Goal: Transaction & Acquisition: Purchase product/service

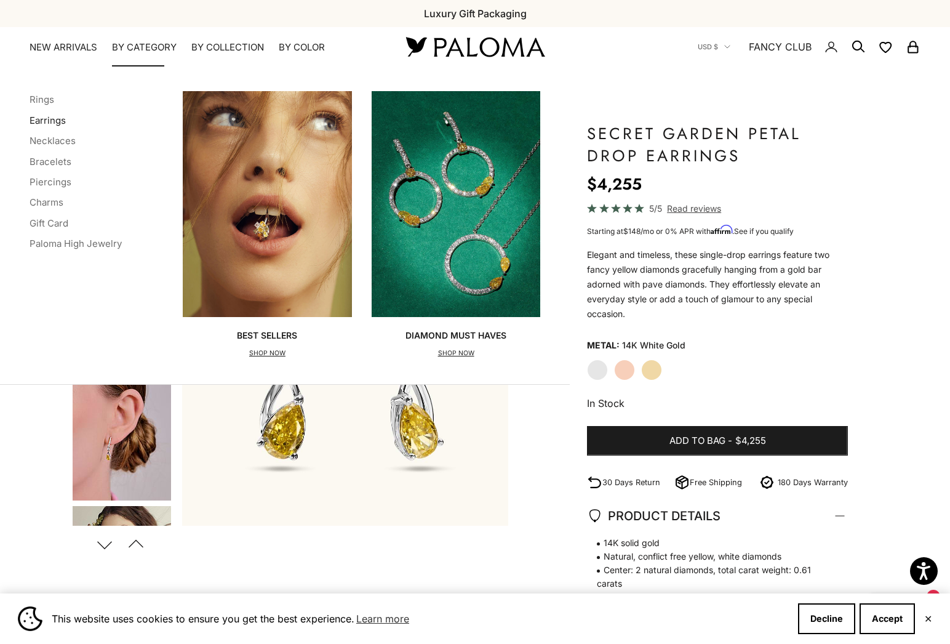
click at [42, 121] on link "Earrings" at bounding box center [48, 120] width 36 height 12
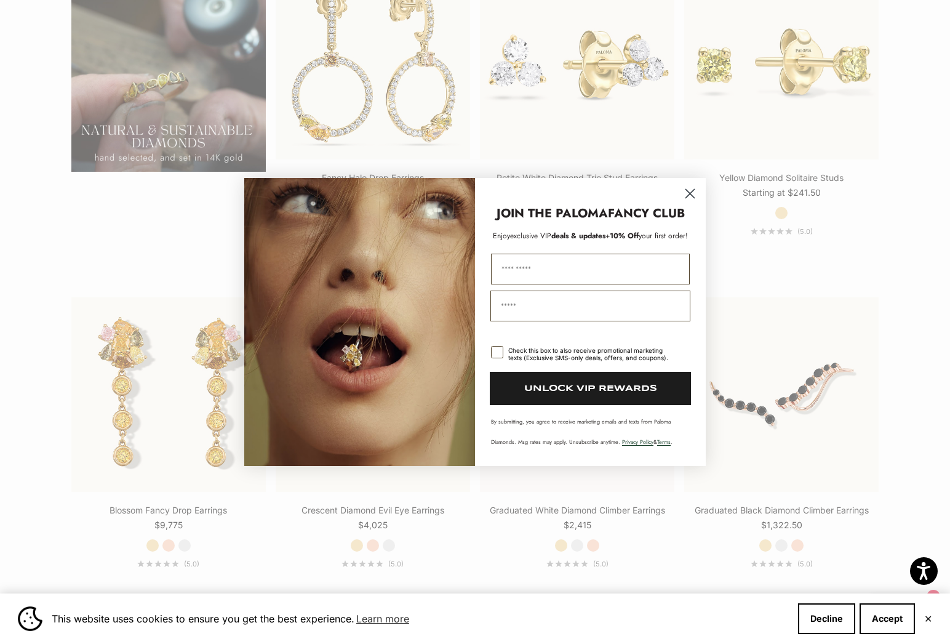
scroll to position [1394, 0]
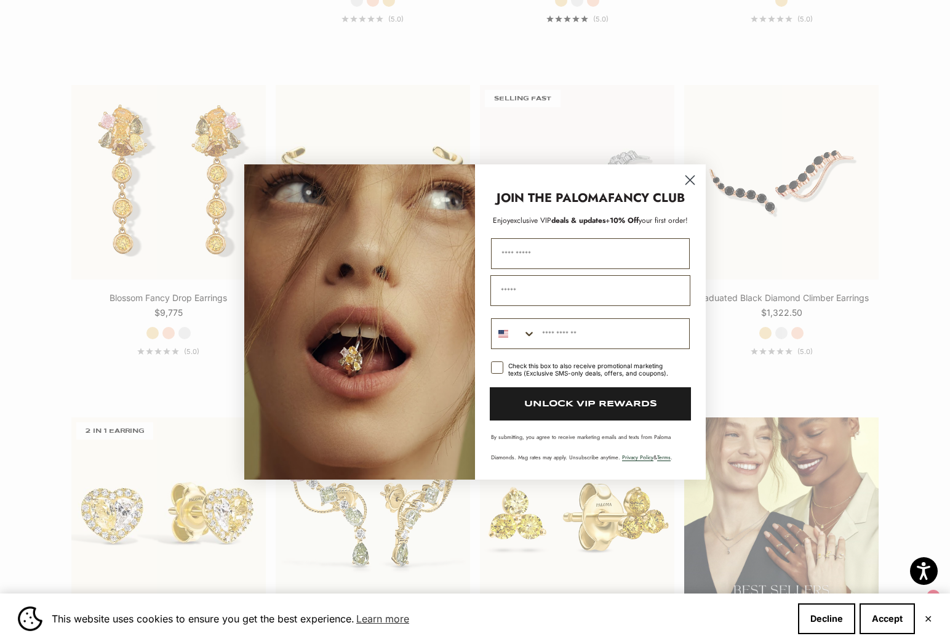
click at [686, 179] on circle "Close dialog" at bounding box center [690, 180] width 20 height 20
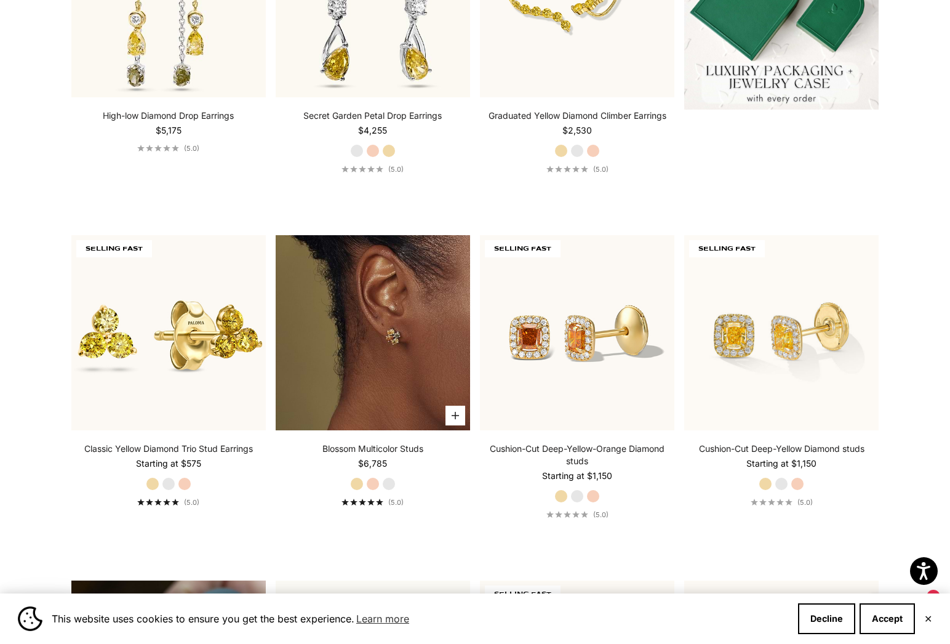
scroll to position [569, 0]
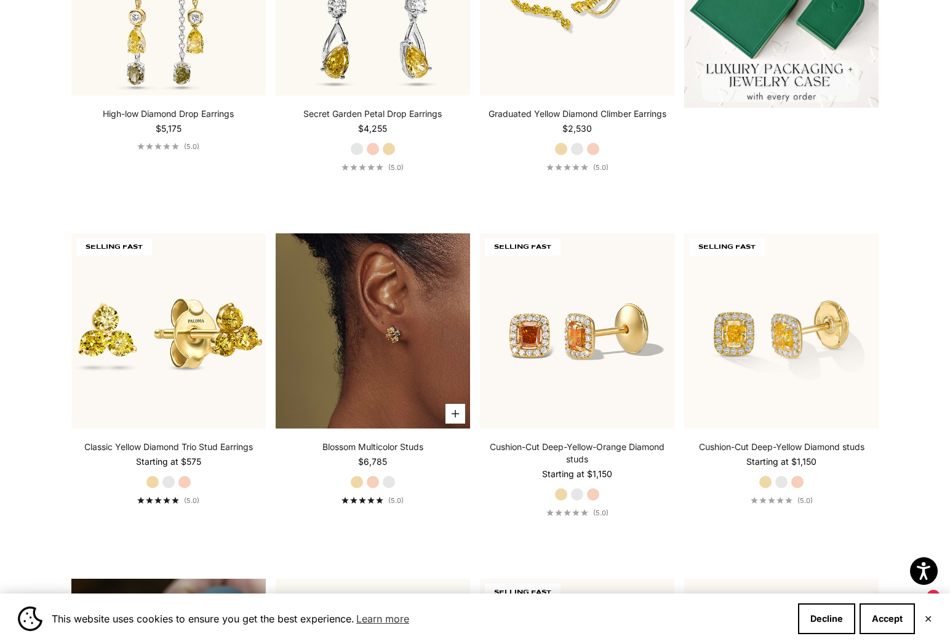
click at [376, 399] on img at bounding box center [373, 330] width 194 height 194
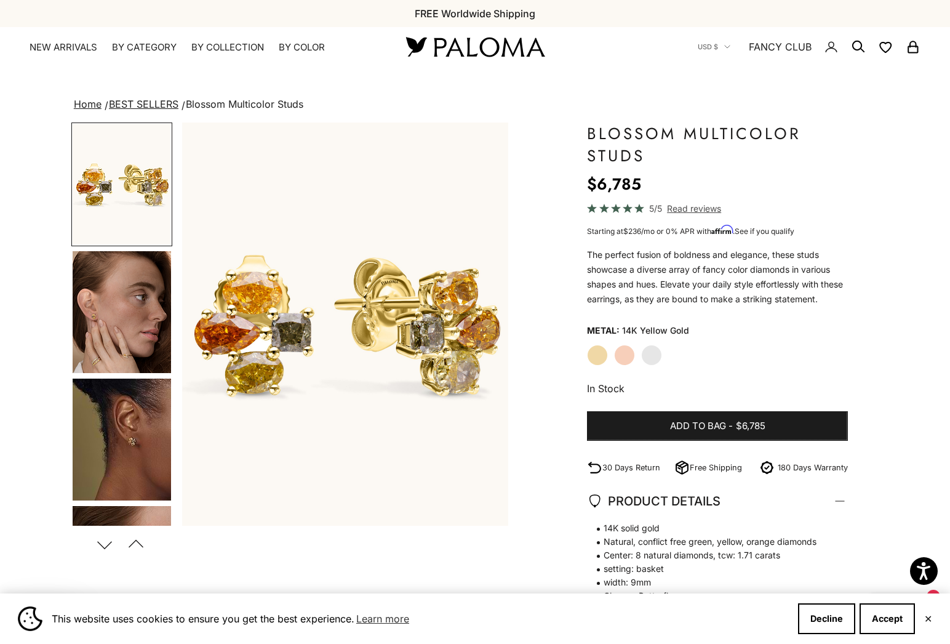
click at [626, 352] on label "Rose Gold" at bounding box center [624, 355] width 21 height 21
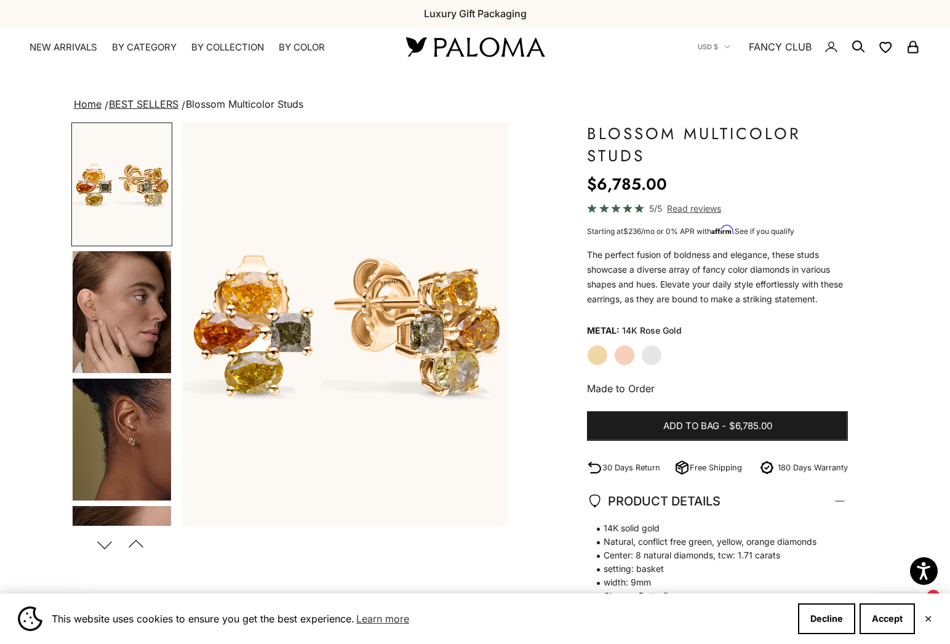
click at [650, 357] on label "White Gold" at bounding box center [651, 355] width 21 height 21
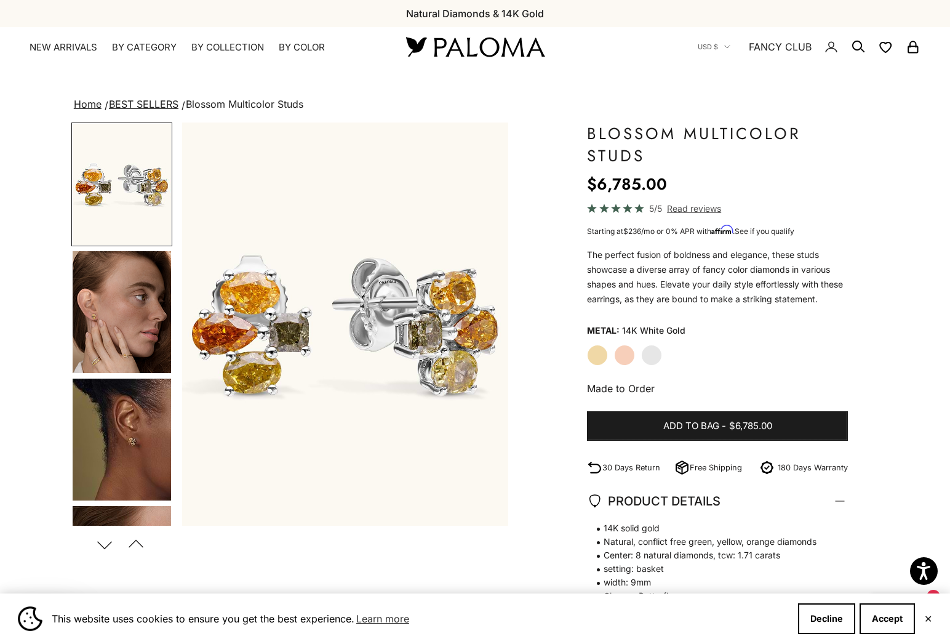
click at [626, 356] on label "Rose Gold" at bounding box center [624, 355] width 21 height 21
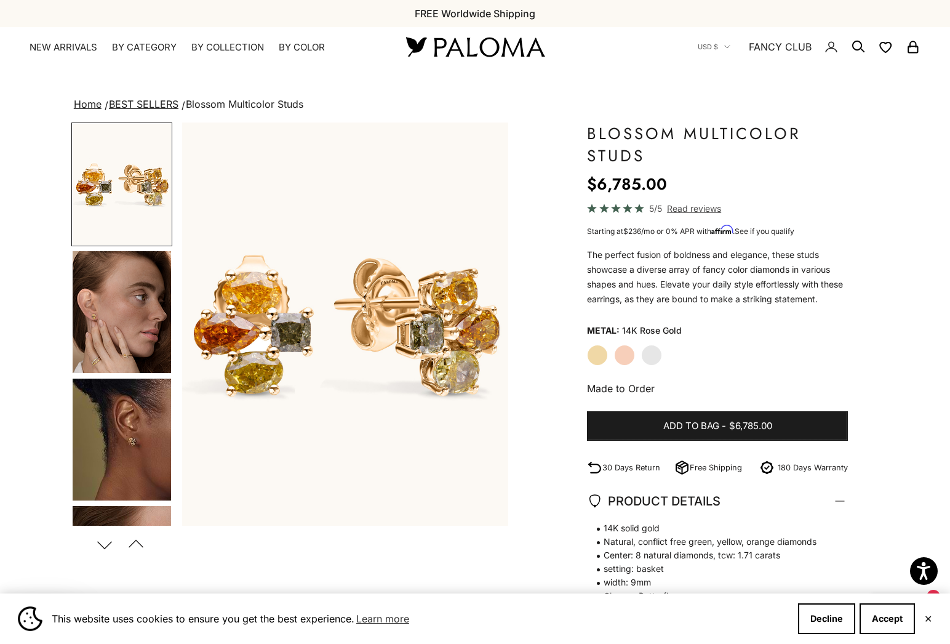
click at [598, 352] on label "Yellow Gold" at bounding box center [597, 355] width 21 height 21
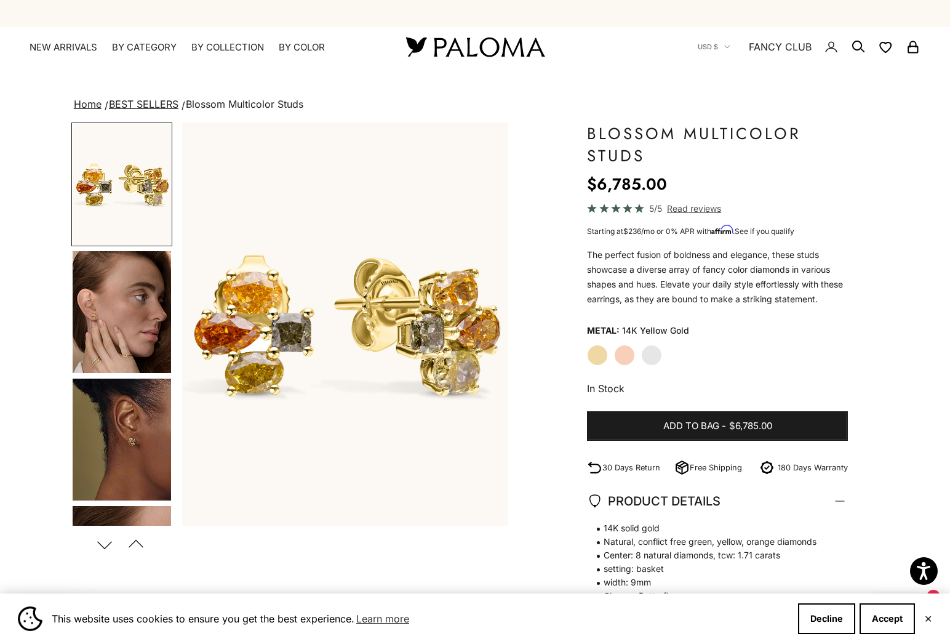
click at [622, 359] on label "Rose Gold" at bounding box center [624, 355] width 21 height 21
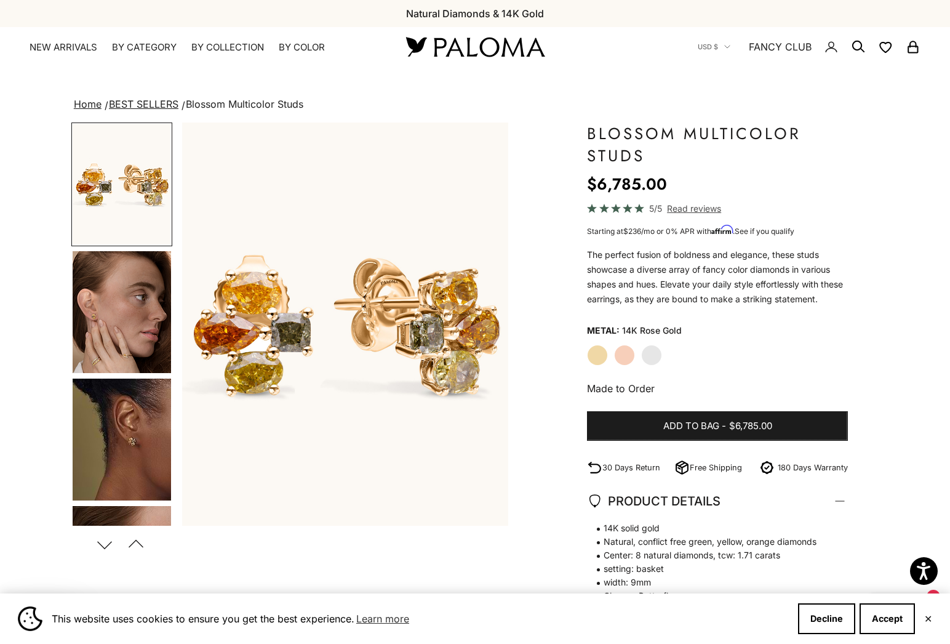
click at [604, 358] on label "Yellow Gold" at bounding box center [597, 355] width 21 height 21
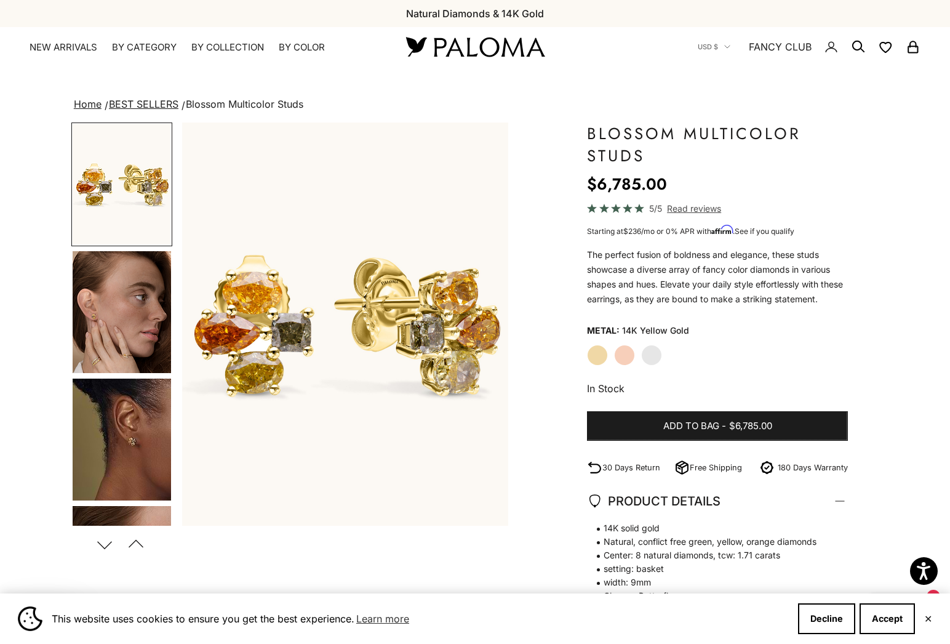
click at [625, 361] on label "Rose Gold" at bounding box center [624, 355] width 21 height 21
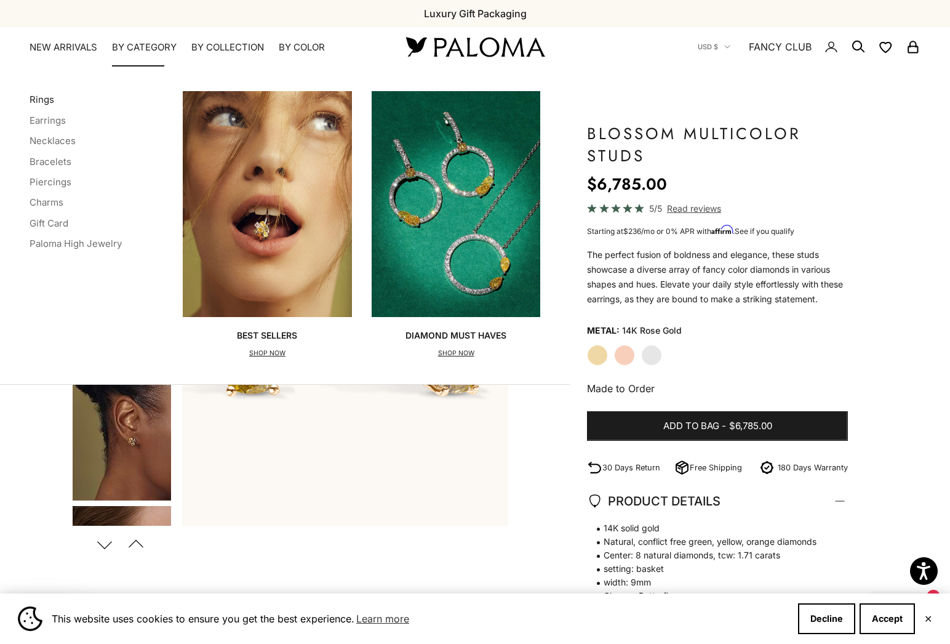
click at [47, 95] on link "Rings" at bounding box center [42, 100] width 25 height 12
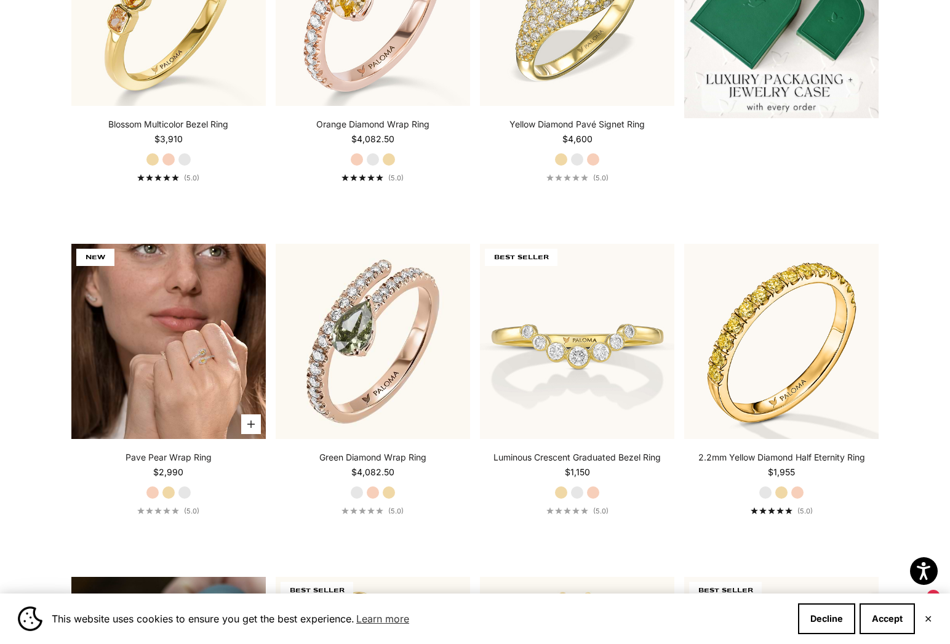
scroll to position [582, 0]
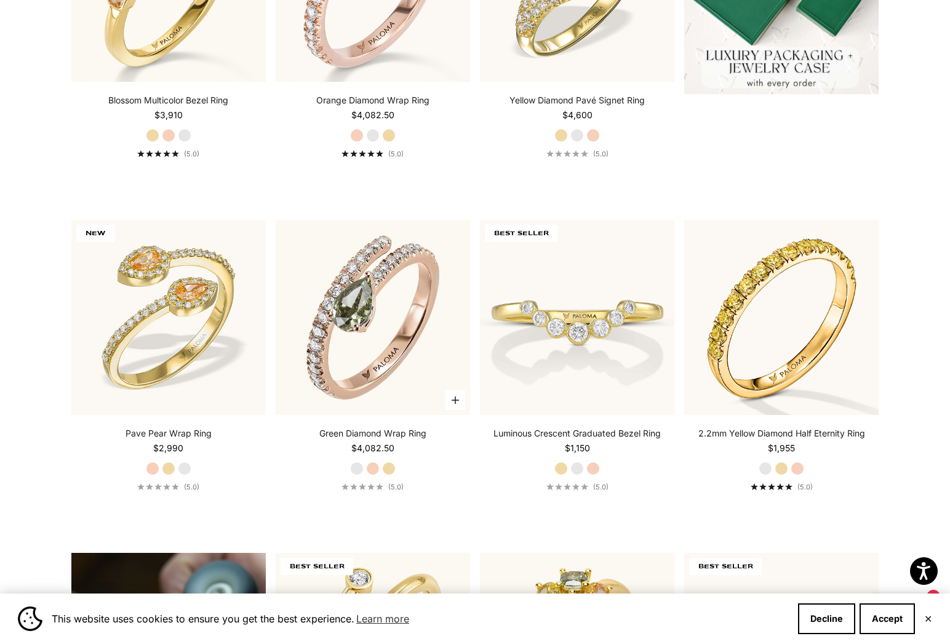
click at [373, 468] on label "Rose Gold" at bounding box center [373, 469] width 14 height 14
click at [392, 468] on label "Yellow Gold" at bounding box center [389, 469] width 14 height 14
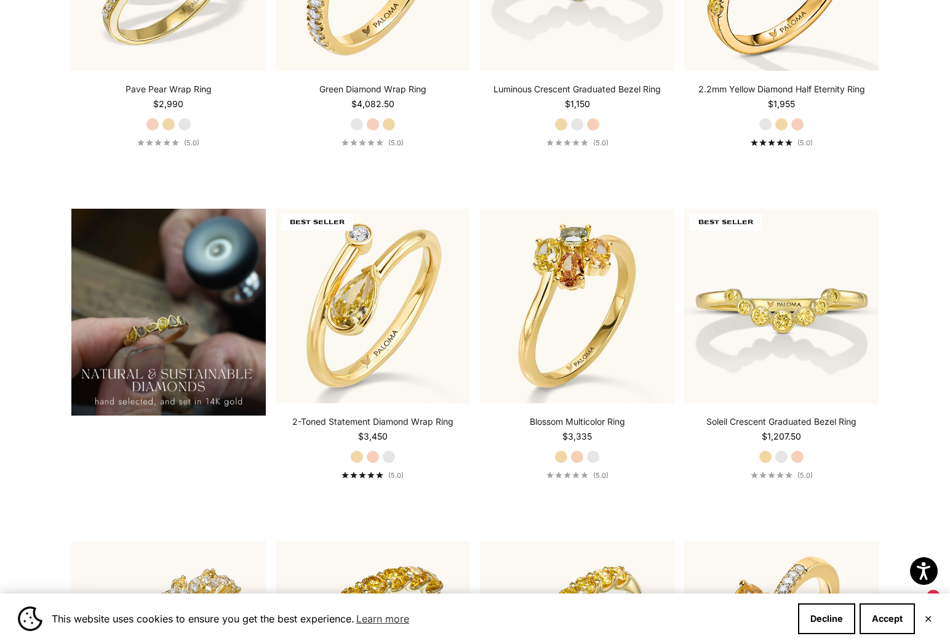
scroll to position [945, 0]
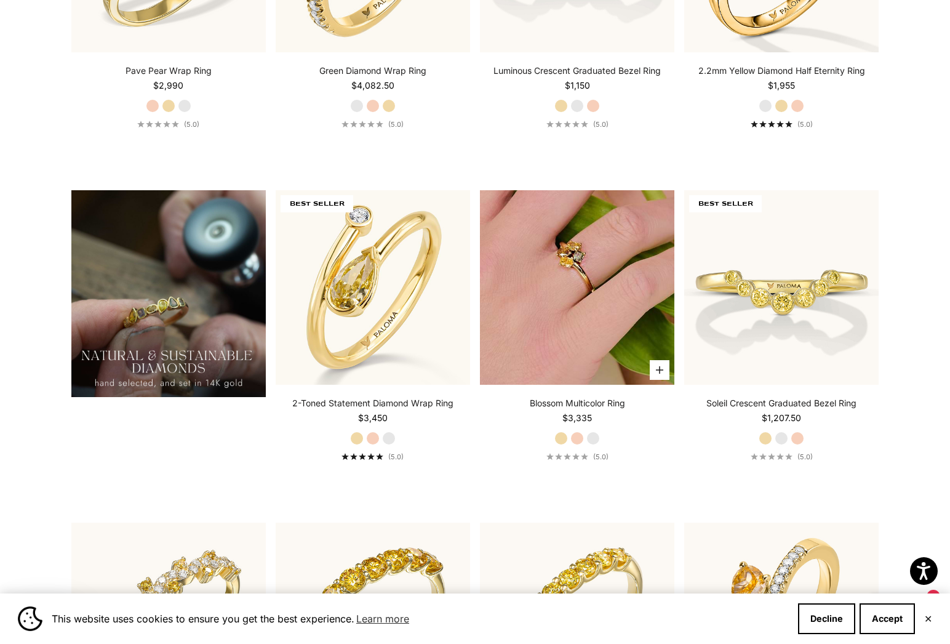
click at [537, 243] on img at bounding box center [577, 287] width 194 height 194
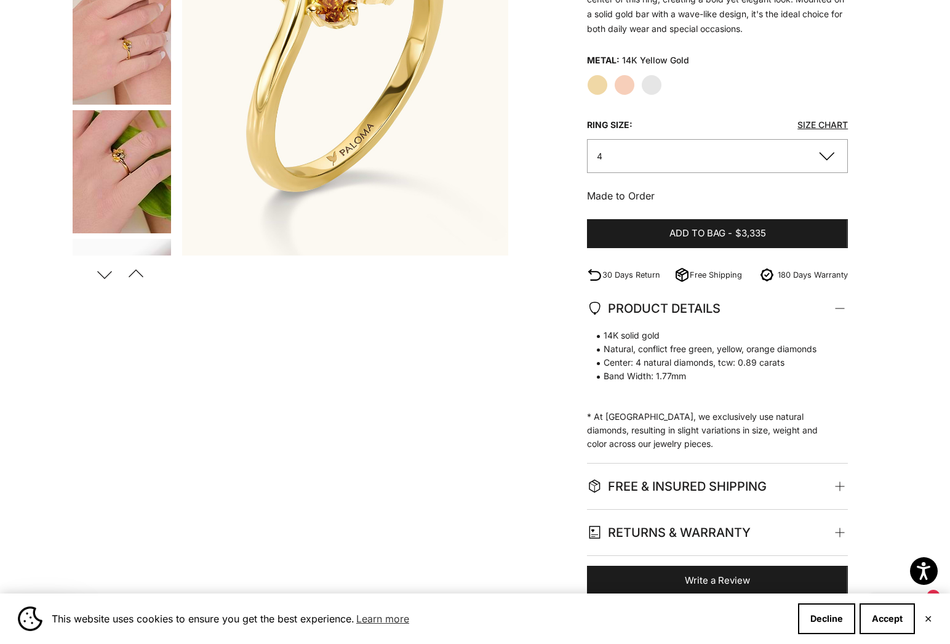
scroll to position [273, 0]
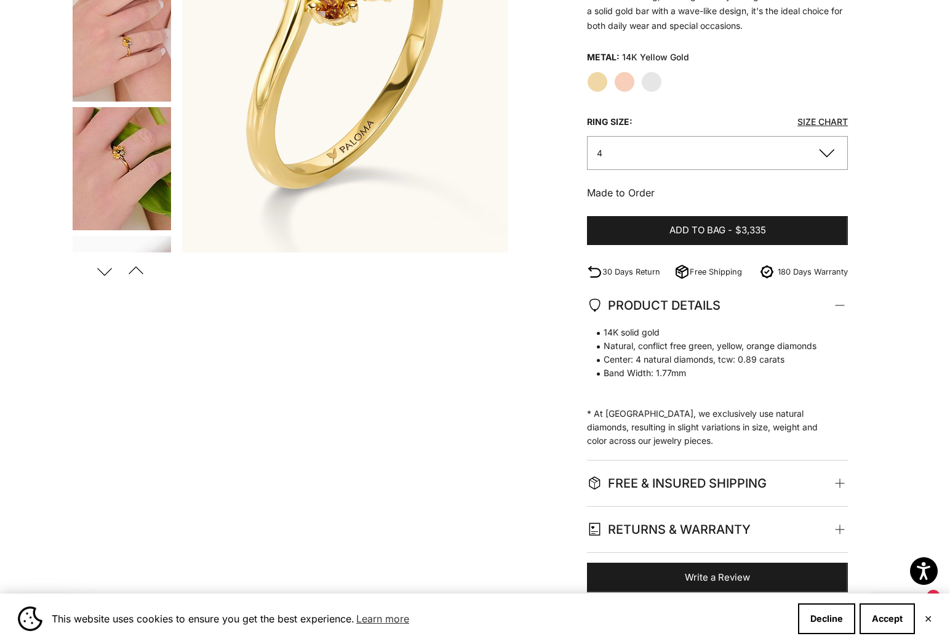
click at [631, 85] on label "Rose Gold" at bounding box center [624, 81] width 21 height 21
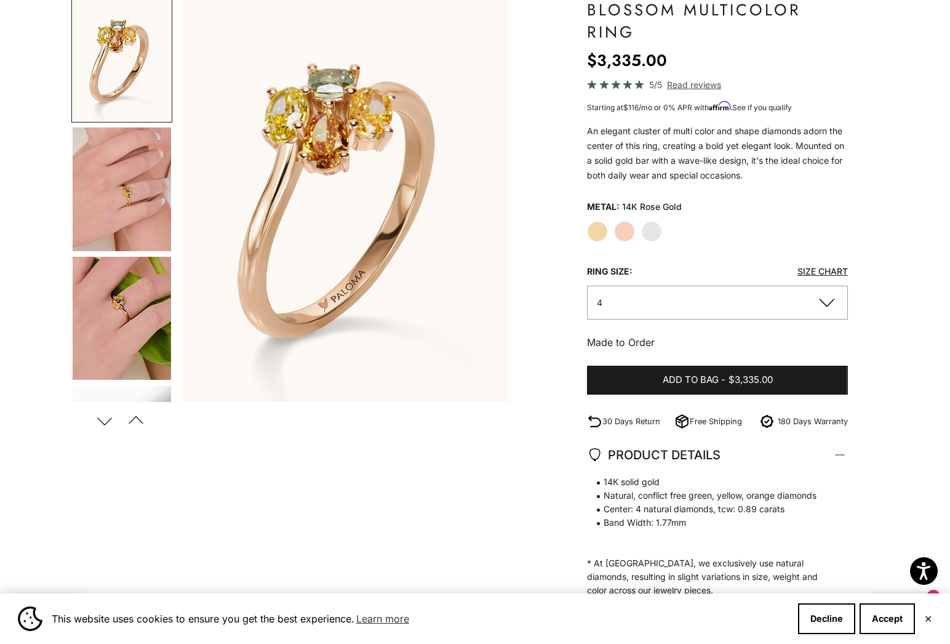
scroll to position [92, 0]
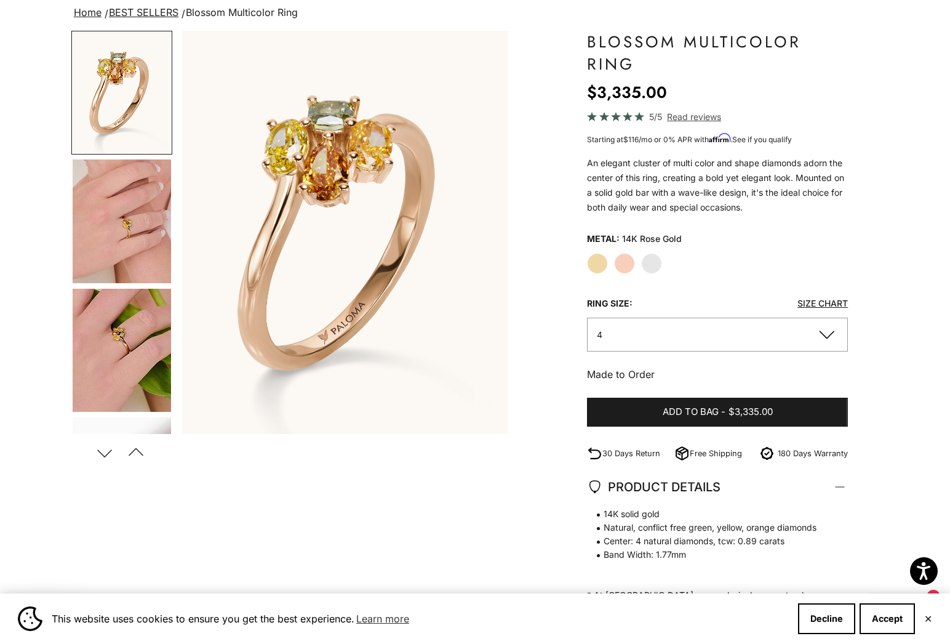
click at [641, 322] on button "4" at bounding box center [717, 335] width 261 height 34
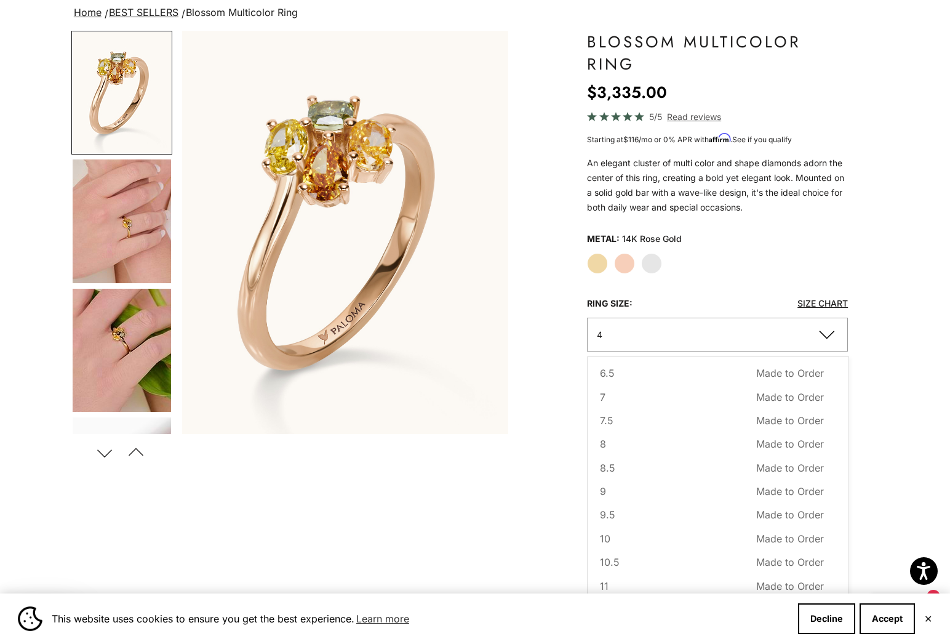
scroll to position [122, 0]
click at [610, 559] on span "10.5" at bounding box center [610, 562] width 20 height 16
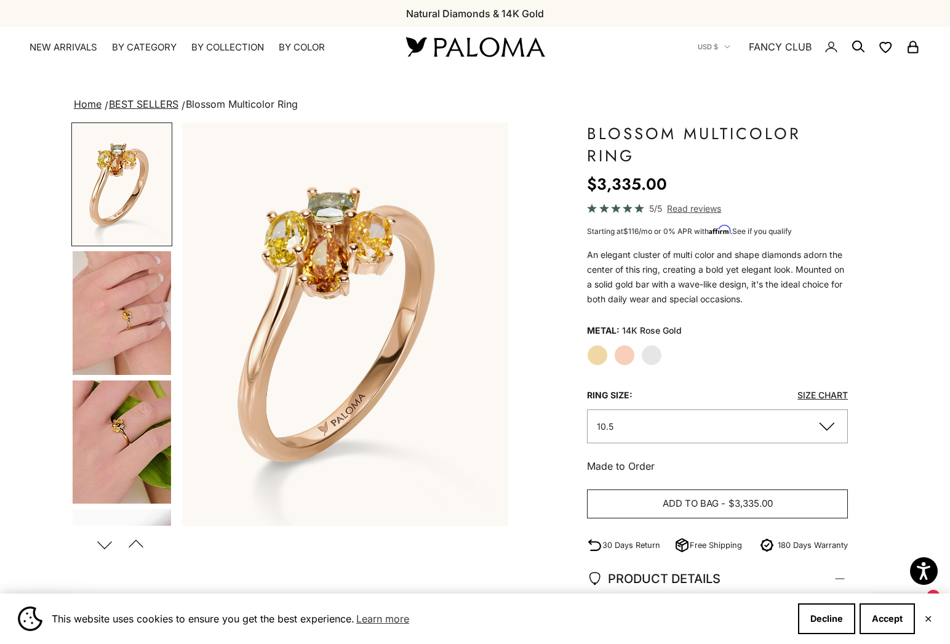
click at [703, 499] on span "Add to bag" at bounding box center [691, 503] width 56 height 15
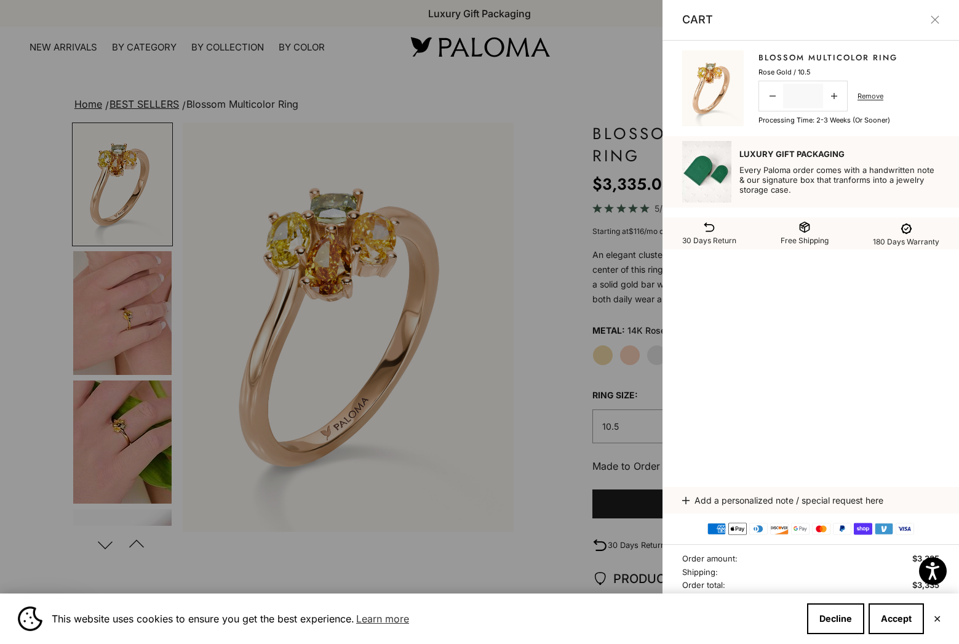
click at [940, 19] on button "Close" at bounding box center [935, 19] width 9 height 9
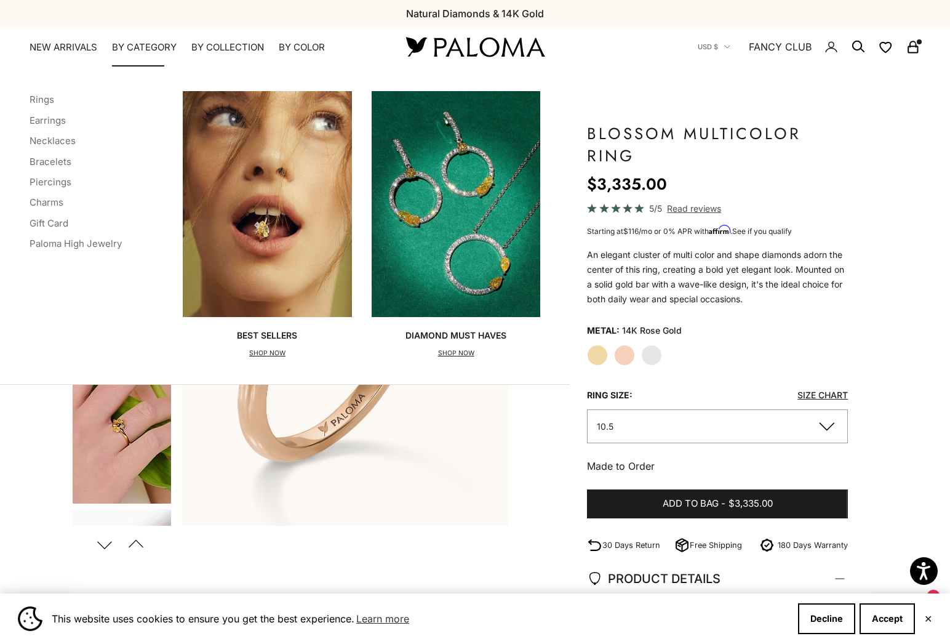
click at [126, 50] on summary "By Category" at bounding box center [144, 47] width 65 height 12
click at [39, 119] on link "Earrings" at bounding box center [48, 120] width 36 height 12
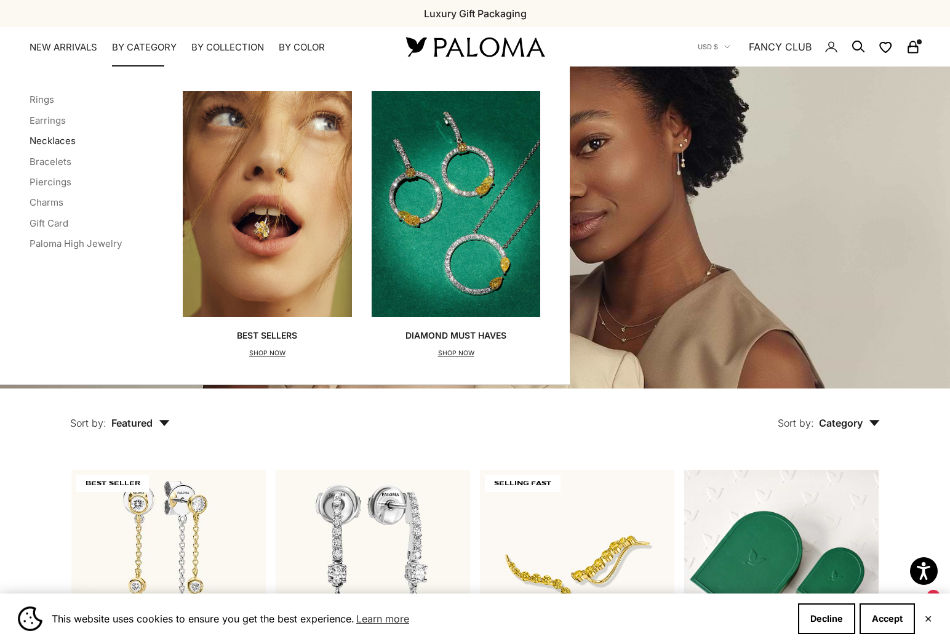
click at [44, 135] on link "Necklaces" at bounding box center [53, 141] width 46 height 12
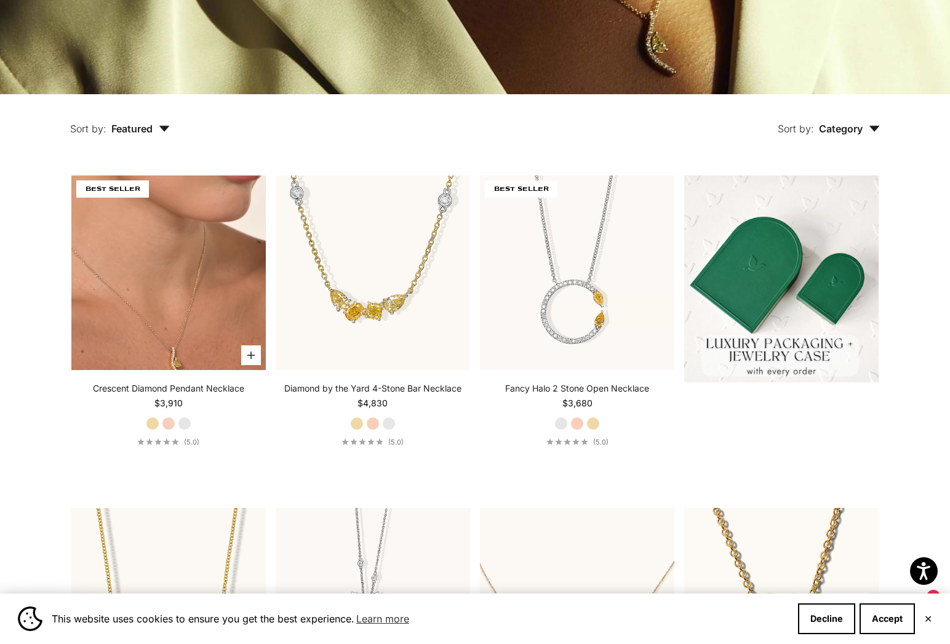
scroll to position [298, 0]
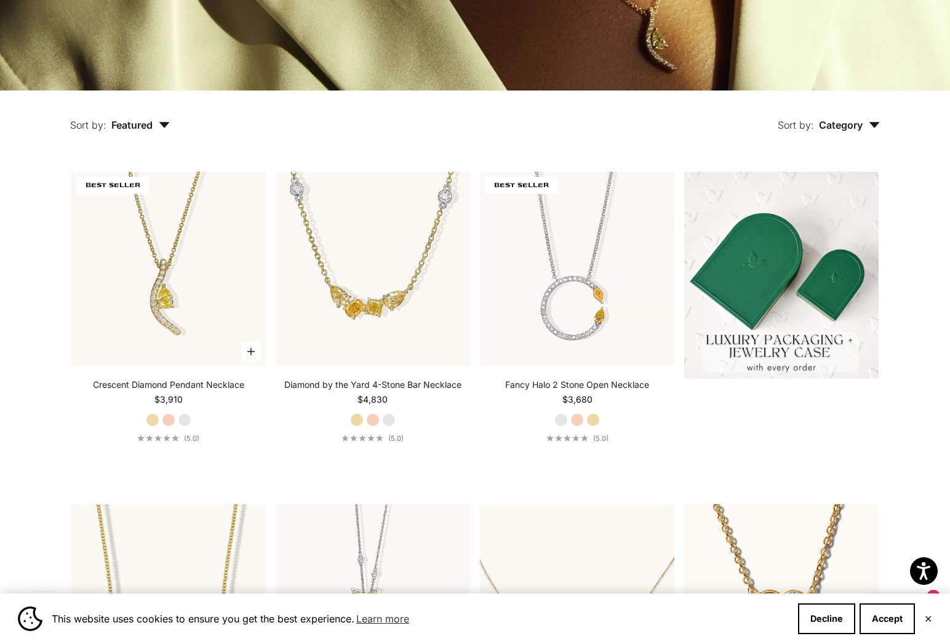
click at [172, 420] on label "Rose Gold" at bounding box center [169, 420] width 14 height 14
click at [156, 417] on label "Yellow Gold" at bounding box center [153, 420] width 14 height 14
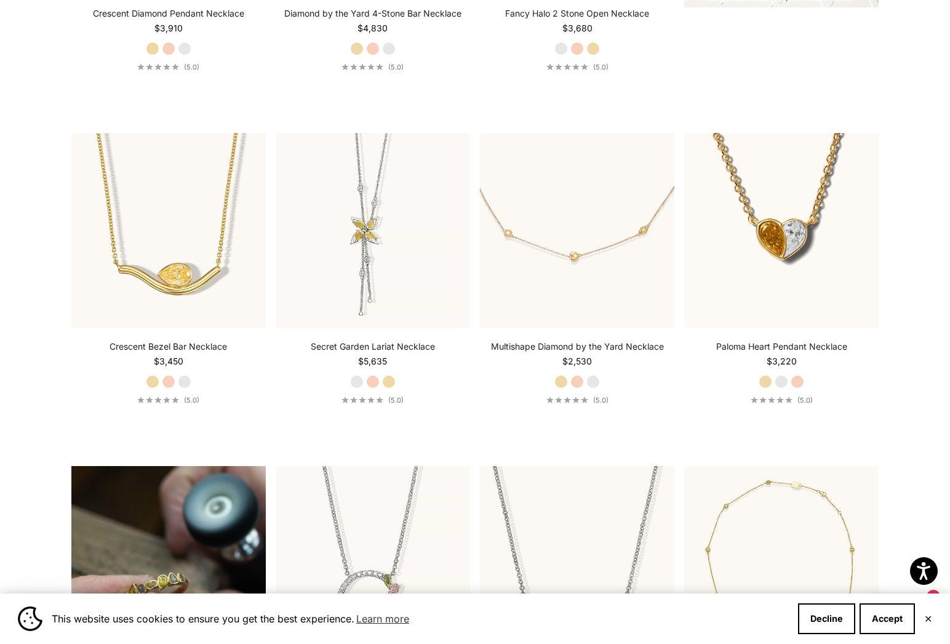
scroll to position [671, 0]
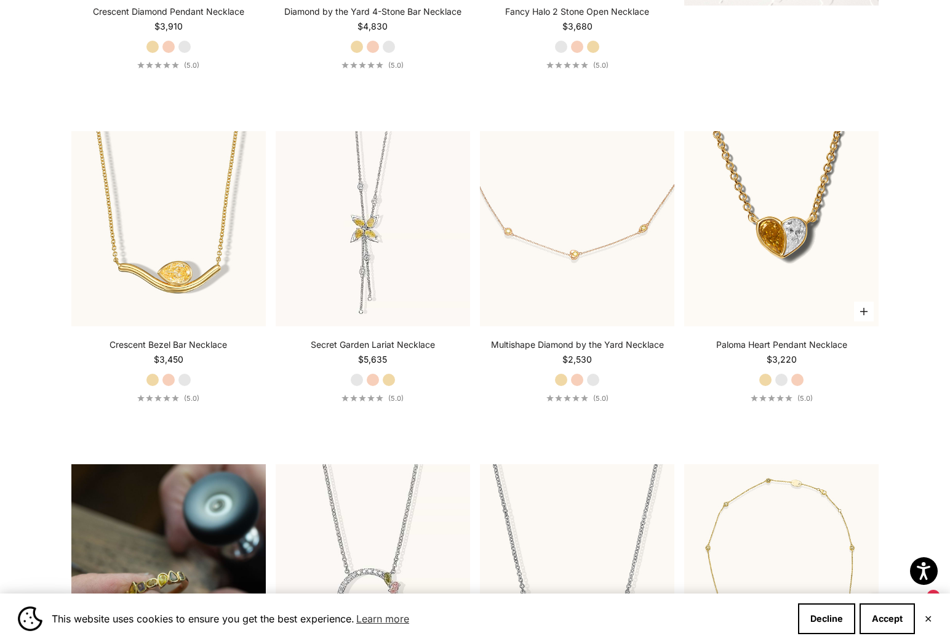
click at [801, 377] on label "Rose Gold" at bounding box center [798, 380] width 14 height 14
click at [781, 378] on label "White Gold" at bounding box center [782, 380] width 14 height 14
click at [766, 377] on label "Yellow Gold" at bounding box center [766, 380] width 14 height 14
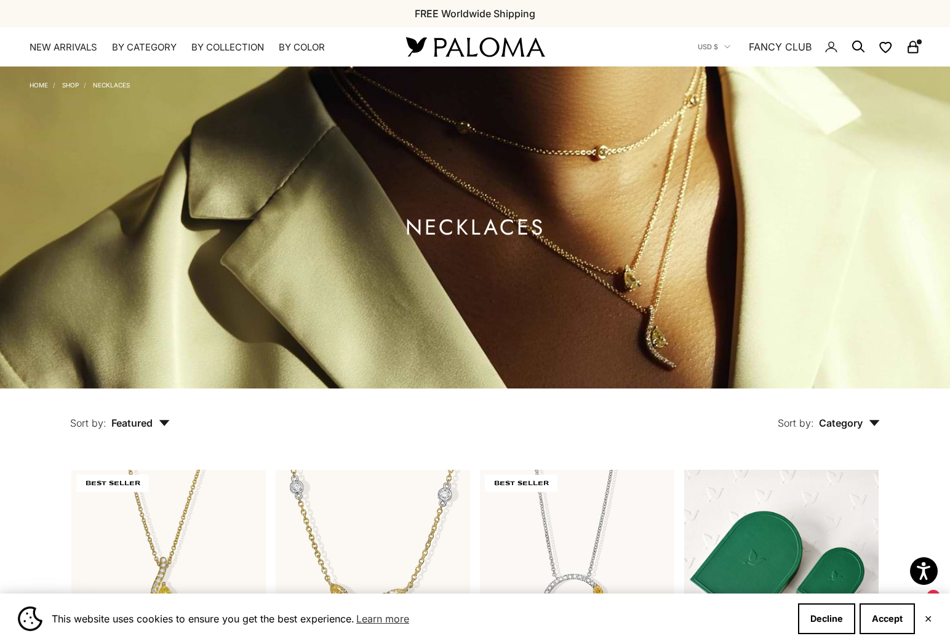
scroll to position [0, 0]
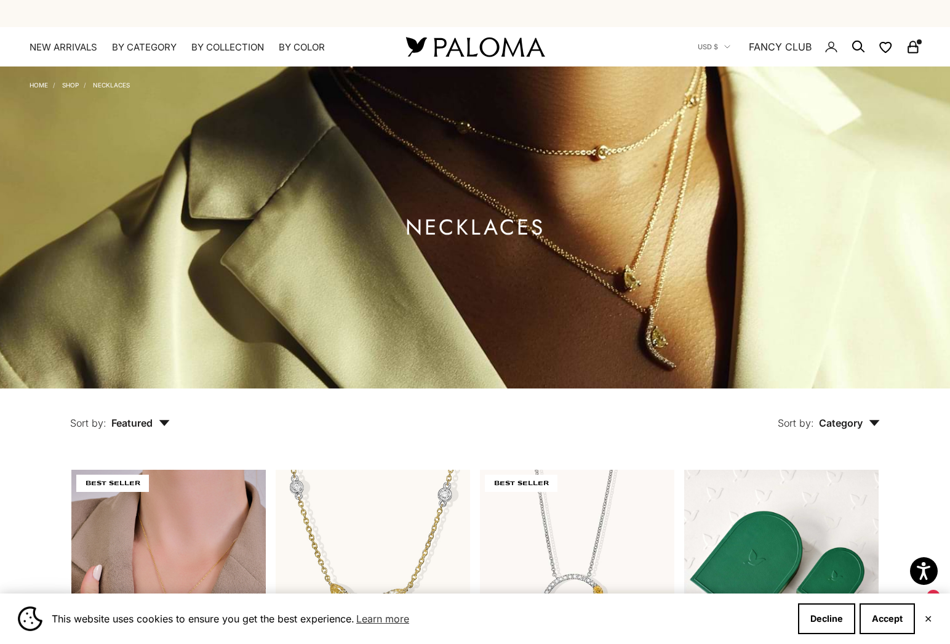
click at [214, 528] on img at bounding box center [168, 567] width 194 height 194
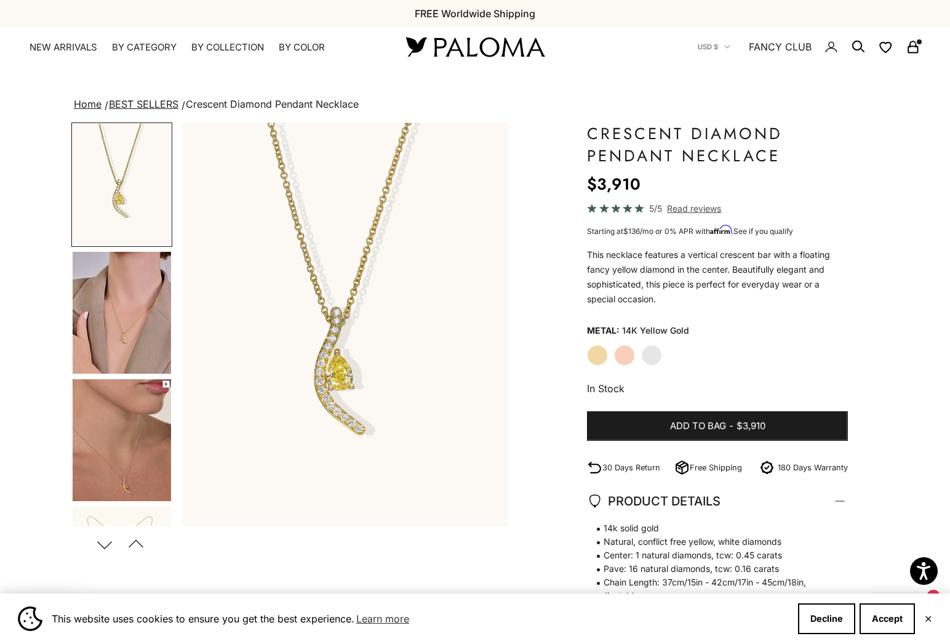
click at [623, 353] on label "Rose Gold" at bounding box center [624, 355] width 21 height 21
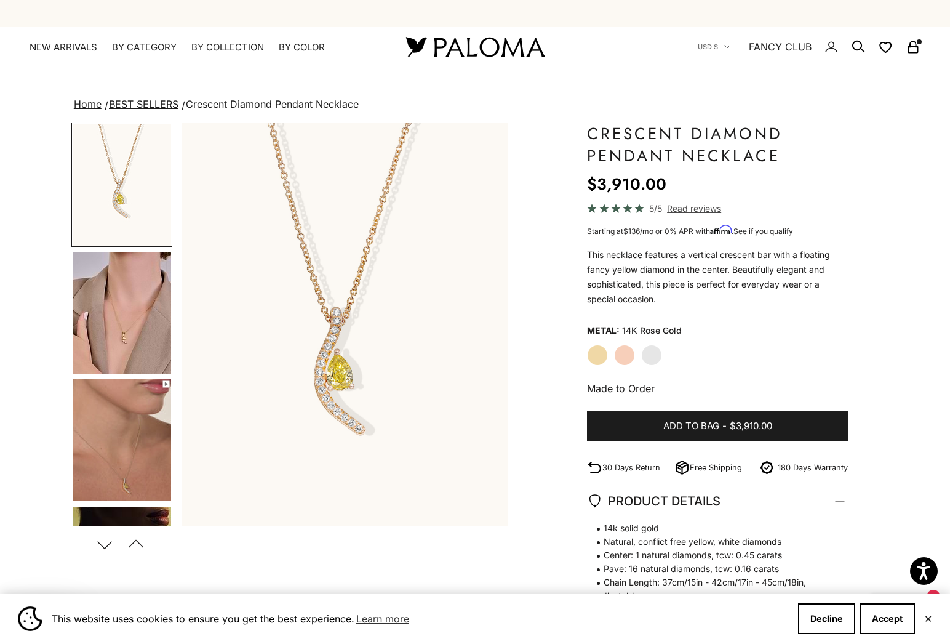
click at [655, 356] on label "White Gold" at bounding box center [651, 355] width 21 height 21
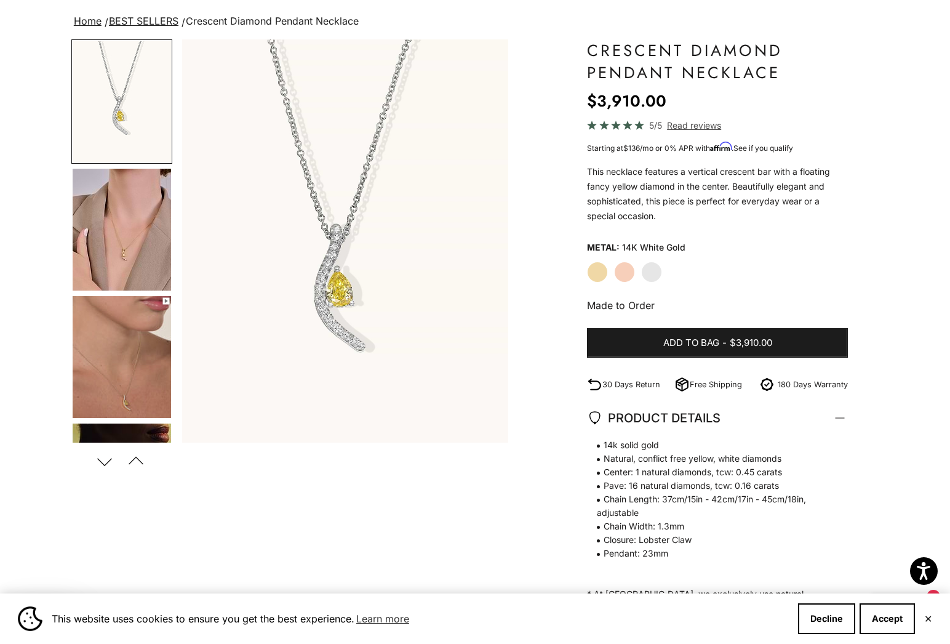
scroll to position [90, 0]
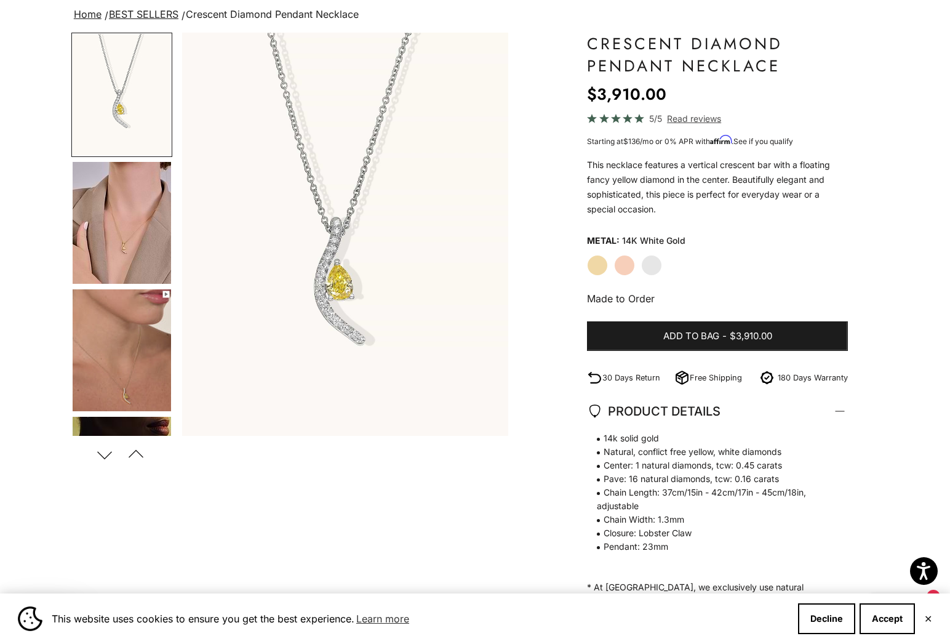
click at [626, 266] on label "Rose Gold" at bounding box center [624, 265] width 21 height 21
click at [602, 263] on label "Yellow Gold" at bounding box center [597, 265] width 21 height 21
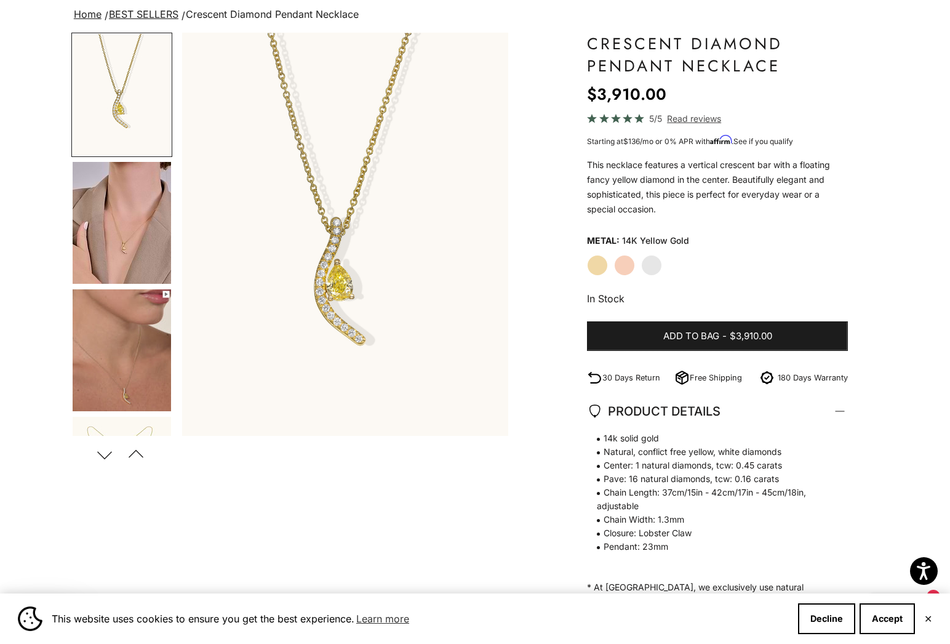
click at [617, 263] on label "Rose Gold" at bounding box center [624, 265] width 21 height 21
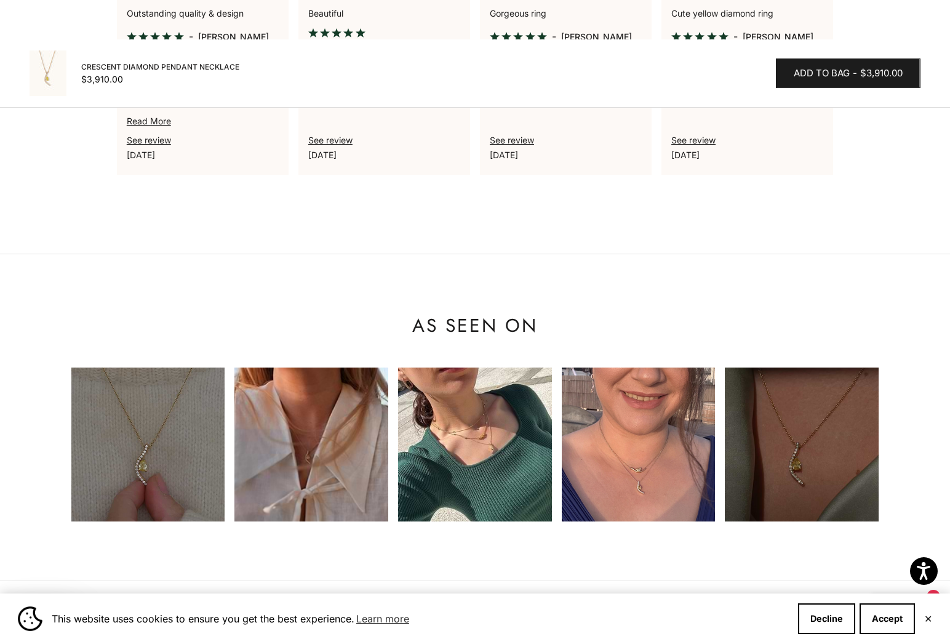
scroll to position [956, 0]
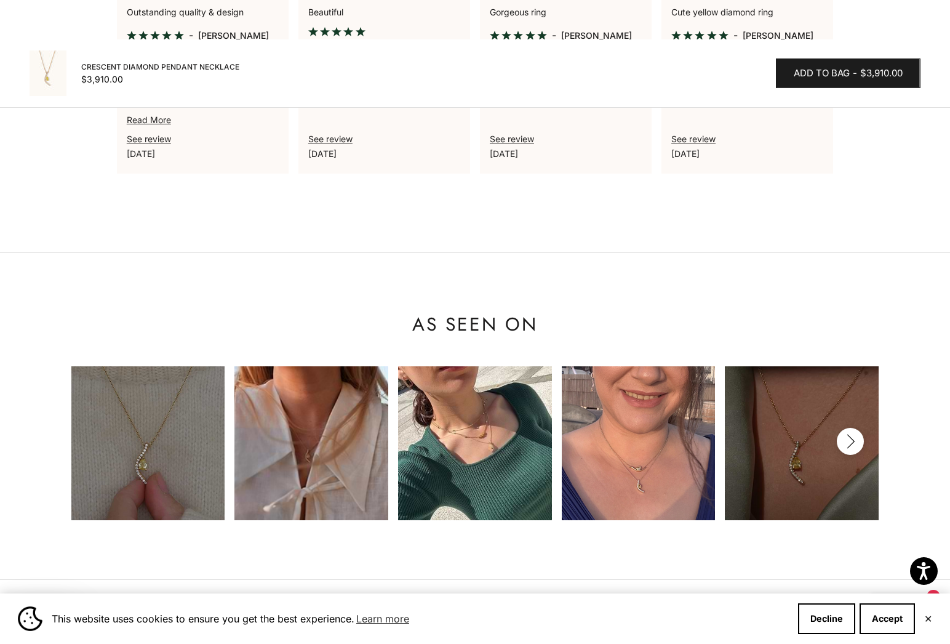
click at [861, 435] on button "Next" at bounding box center [850, 441] width 27 height 27
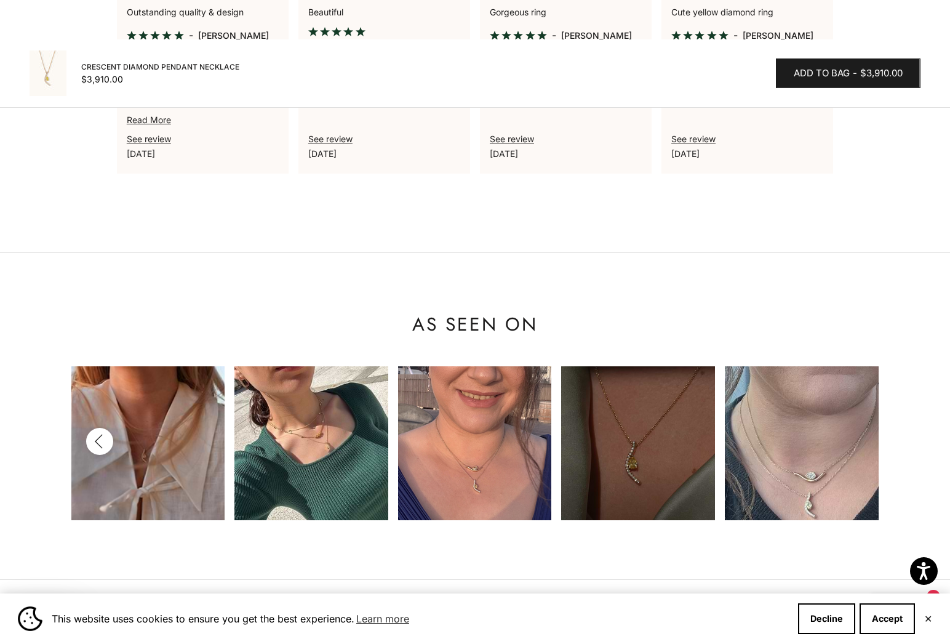
click at [860, 436] on img at bounding box center [802, 443] width 154 height 154
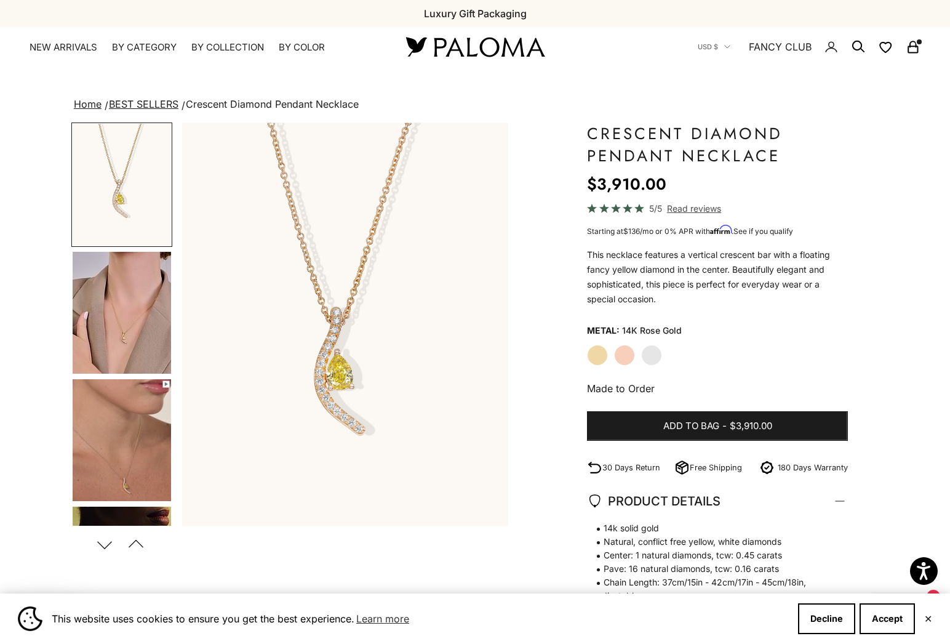
scroll to position [0, 0]
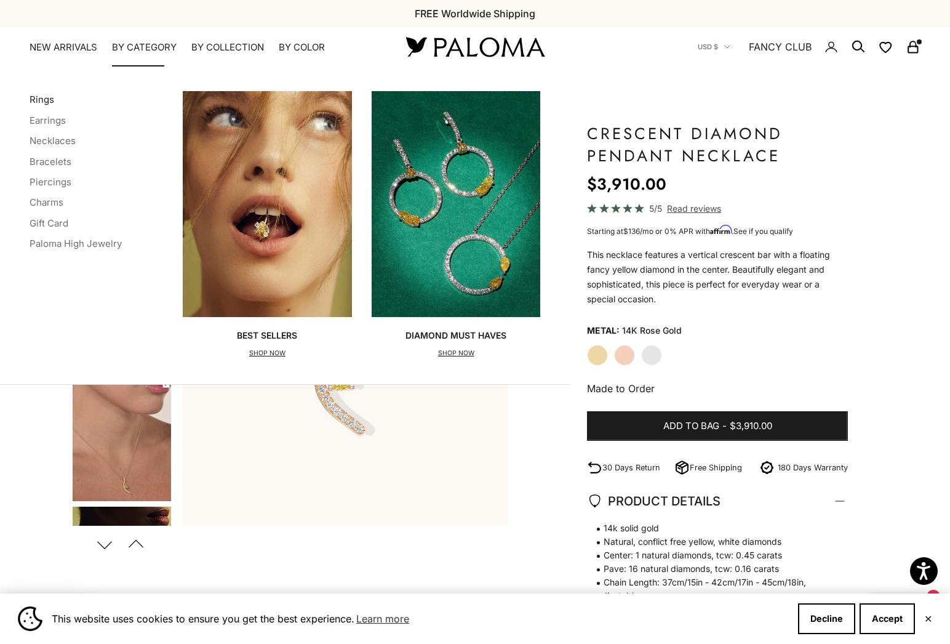
click at [46, 97] on link "Rings" at bounding box center [42, 100] width 25 height 12
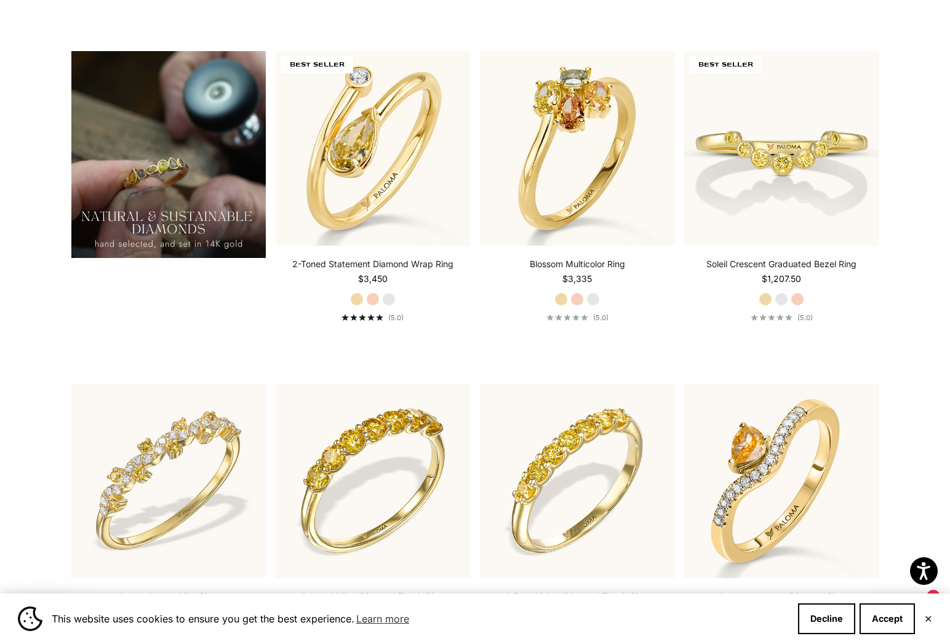
scroll to position [1034, 0]
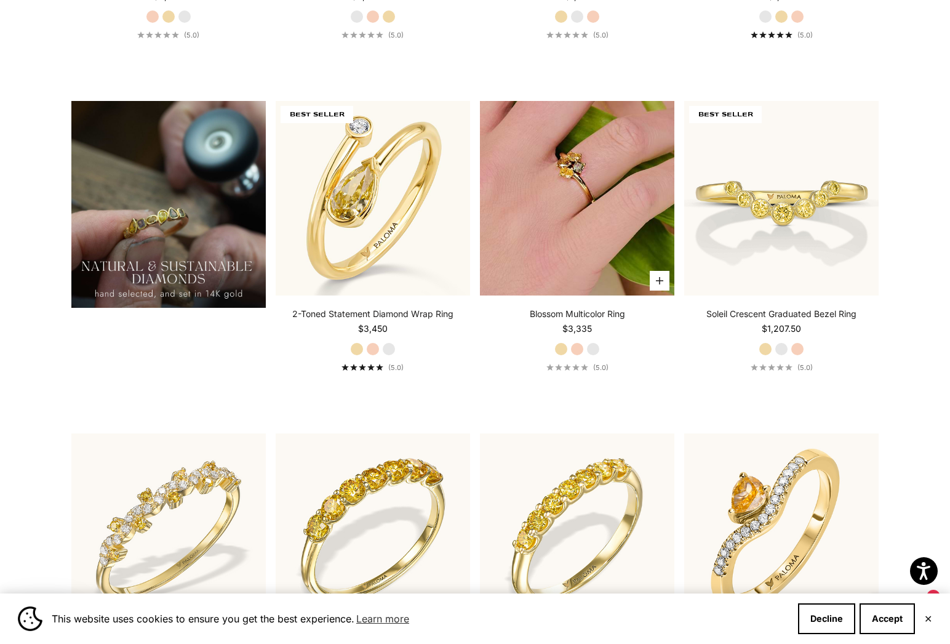
click at [558, 201] on img at bounding box center [577, 198] width 194 height 194
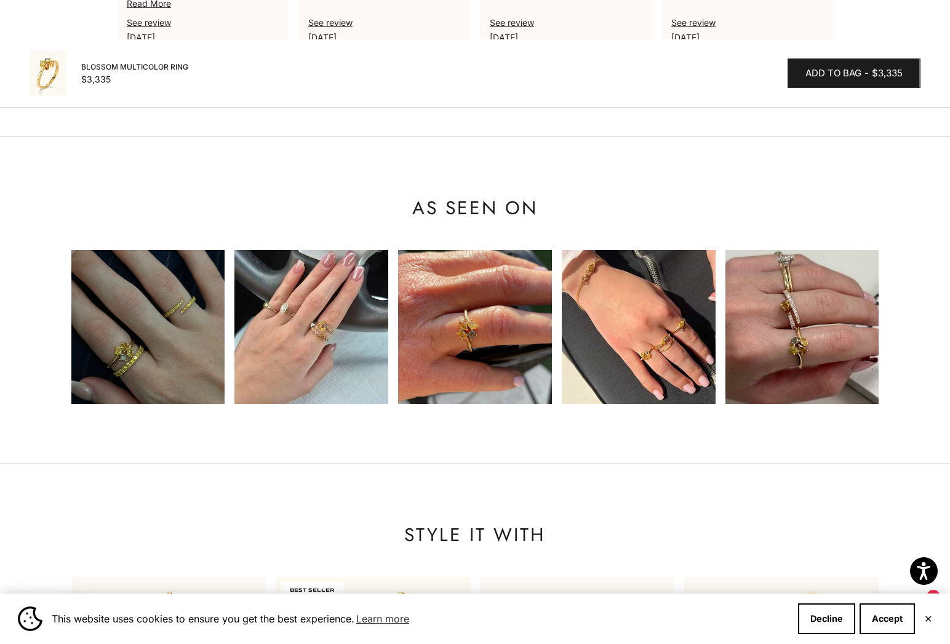
scroll to position [1084, 0]
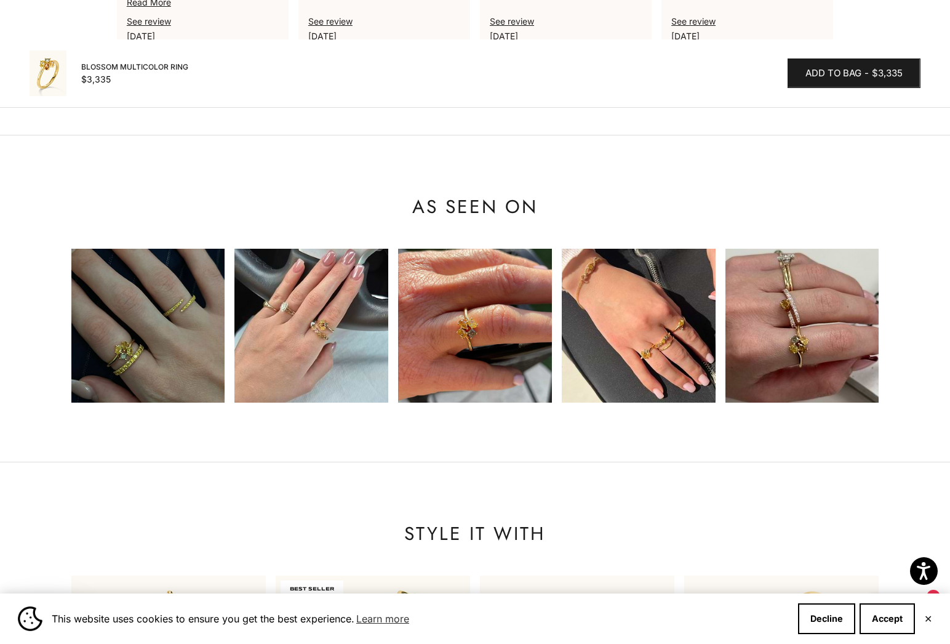
click at [167, 308] on img at bounding box center [148, 326] width 154 height 154
click at [810, 351] on img at bounding box center [803, 326] width 154 height 154
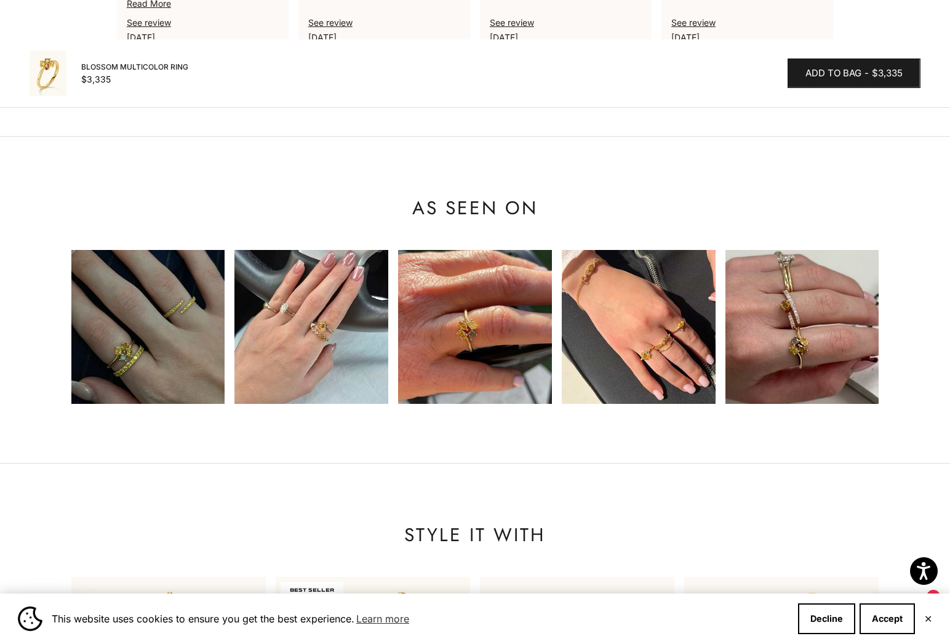
scroll to position [1082, 0]
click at [630, 330] on img at bounding box center [639, 327] width 154 height 154
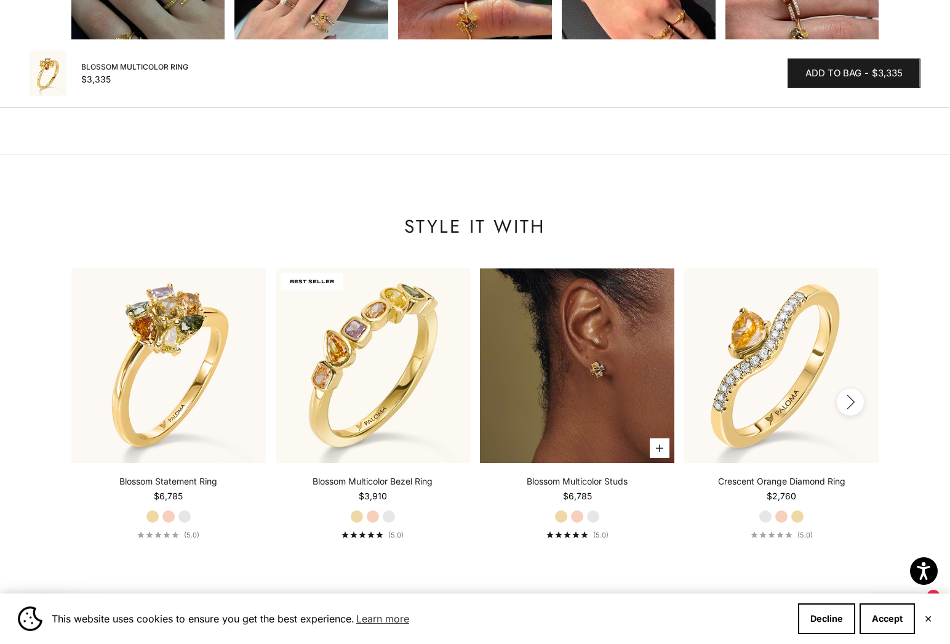
scroll to position [1399, 0]
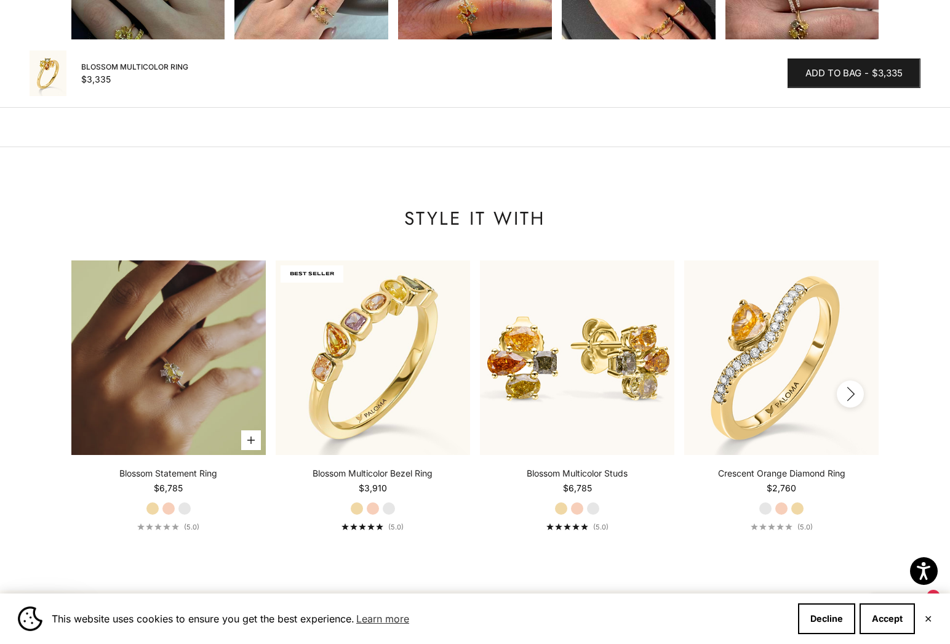
click at [228, 333] on video "#YellowGold\a#WhiteGold\a#RoseGold" at bounding box center [168, 357] width 194 height 194
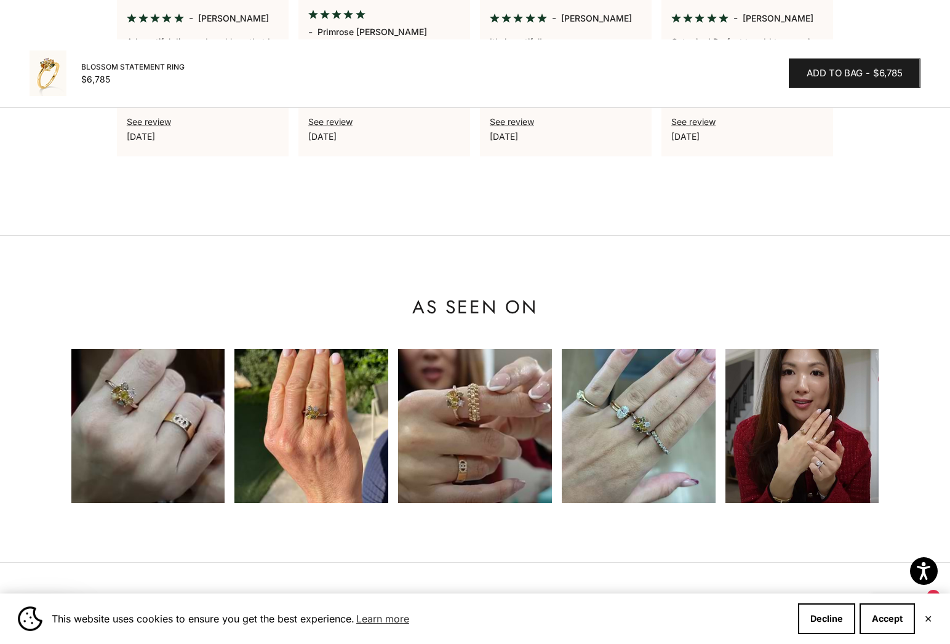
scroll to position [1021, 0]
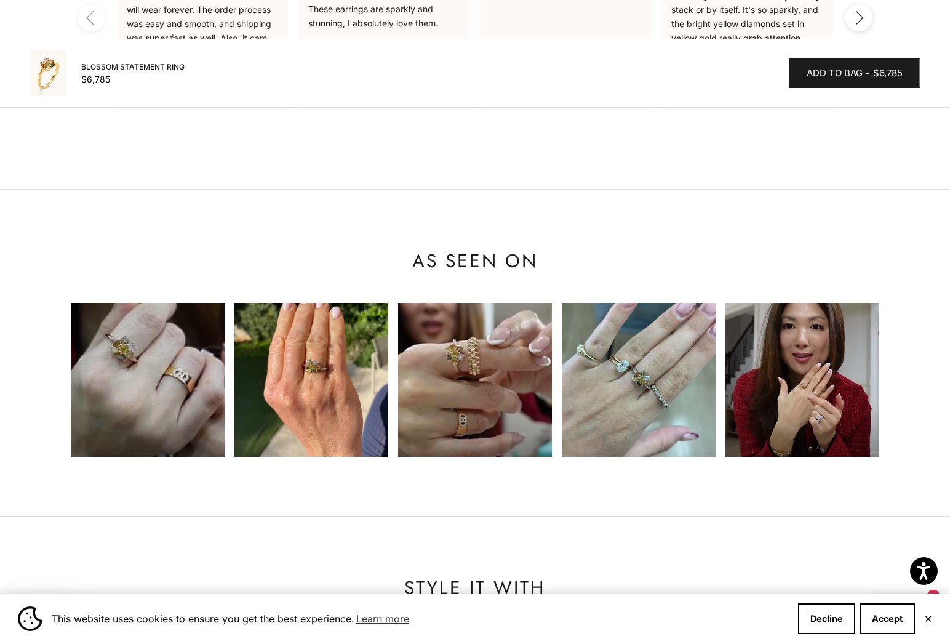
click at [480, 362] on img at bounding box center [475, 380] width 154 height 154
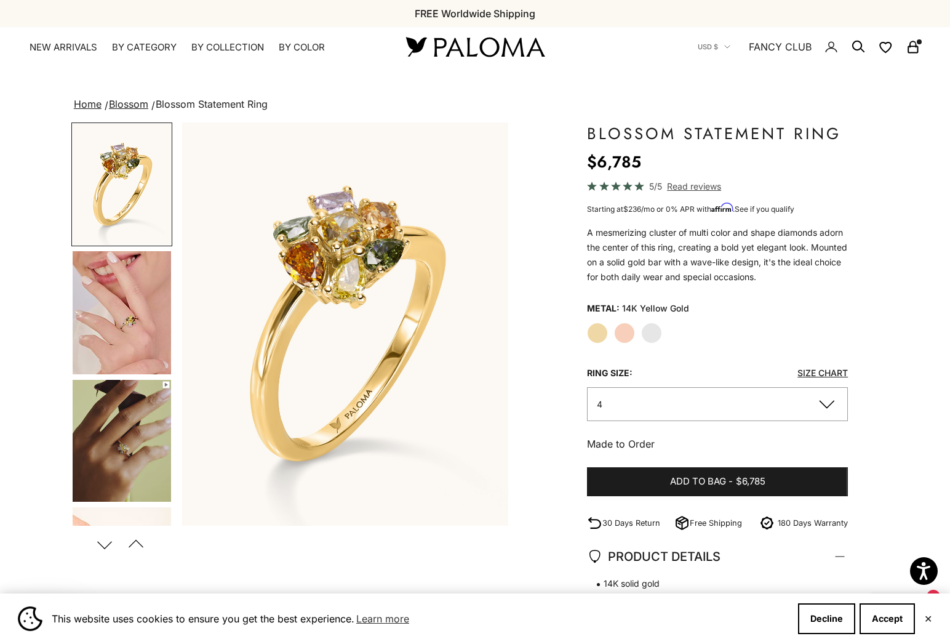
scroll to position [1, 0]
